Goal: Check status: Check status

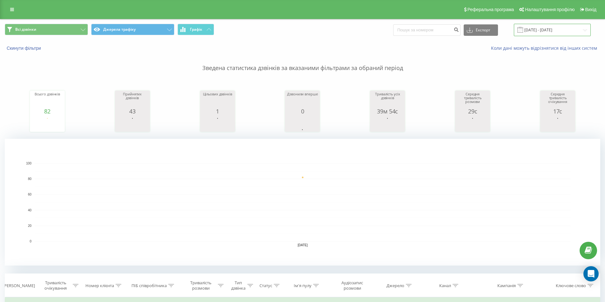
click at [560, 30] on input "18.08.2025 - 18.08.2025" at bounding box center [551, 30] width 77 height 12
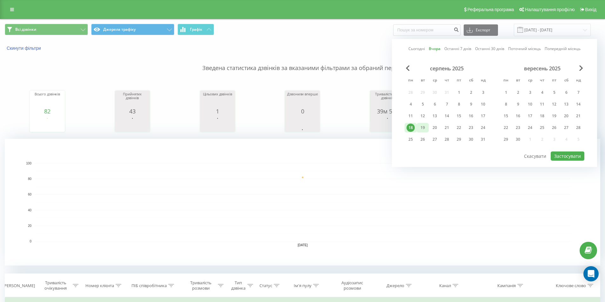
click at [423, 126] on div "19" at bounding box center [422, 128] width 8 height 8
click at [572, 156] on button "Застосувати" at bounding box center [567, 156] width 34 height 9
type input "[DATE] - [DATE]"
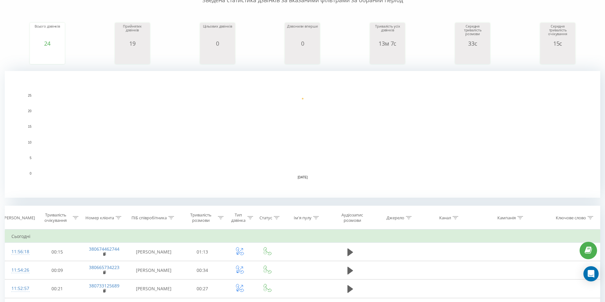
scroll to position [159, 0]
